Goal: Check status

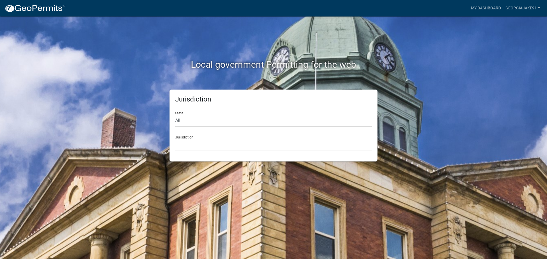
click at [185, 123] on select "All [US_STATE] [US_STATE] [US_STATE] [US_STATE] [US_STATE] [US_STATE] [US_STATE…" at bounding box center [273, 121] width 197 height 12
select select "[US_STATE]"
click at [175, 115] on select "All [US_STATE] [US_STATE] [US_STATE] [US_STATE] [US_STATE] [US_STATE] [US_STATE…" at bounding box center [273, 121] width 197 height 12
click at [205, 146] on select "[GEOGRAPHIC_DATA], [US_STATE][PERSON_NAME][GEOGRAPHIC_DATA], [US_STATE][PERSON_…" at bounding box center [273, 145] width 197 height 12
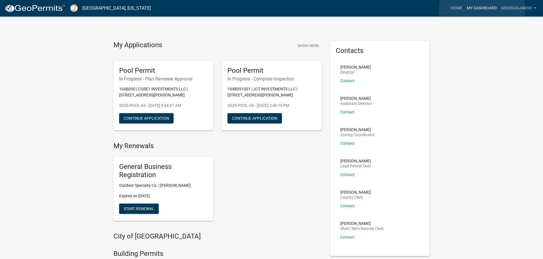
click at [482, 9] on link "My Dashboard" at bounding box center [481, 8] width 34 height 11
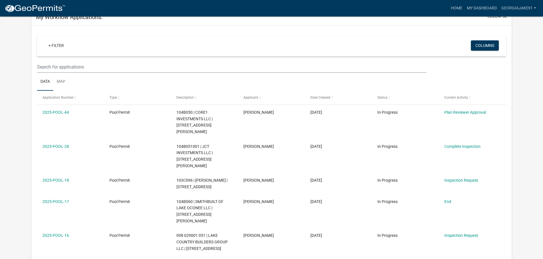
scroll to position [28, 0]
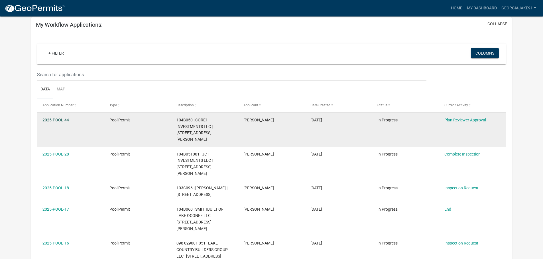
click at [67, 120] on link "2025-POOL-44" at bounding box center [55, 120] width 26 height 5
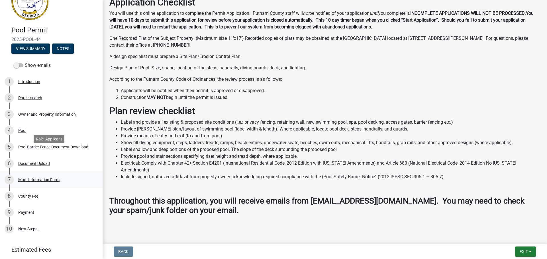
scroll to position [54, 0]
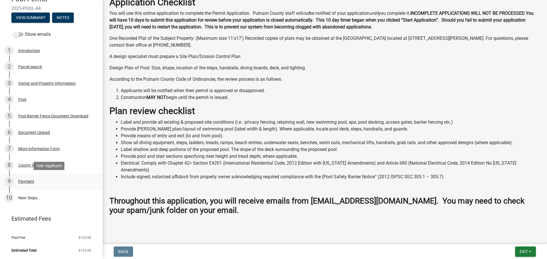
click at [29, 182] on div "Payment" at bounding box center [26, 182] width 16 height 4
